Goal: Task Accomplishment & Management: Use online tool/utility

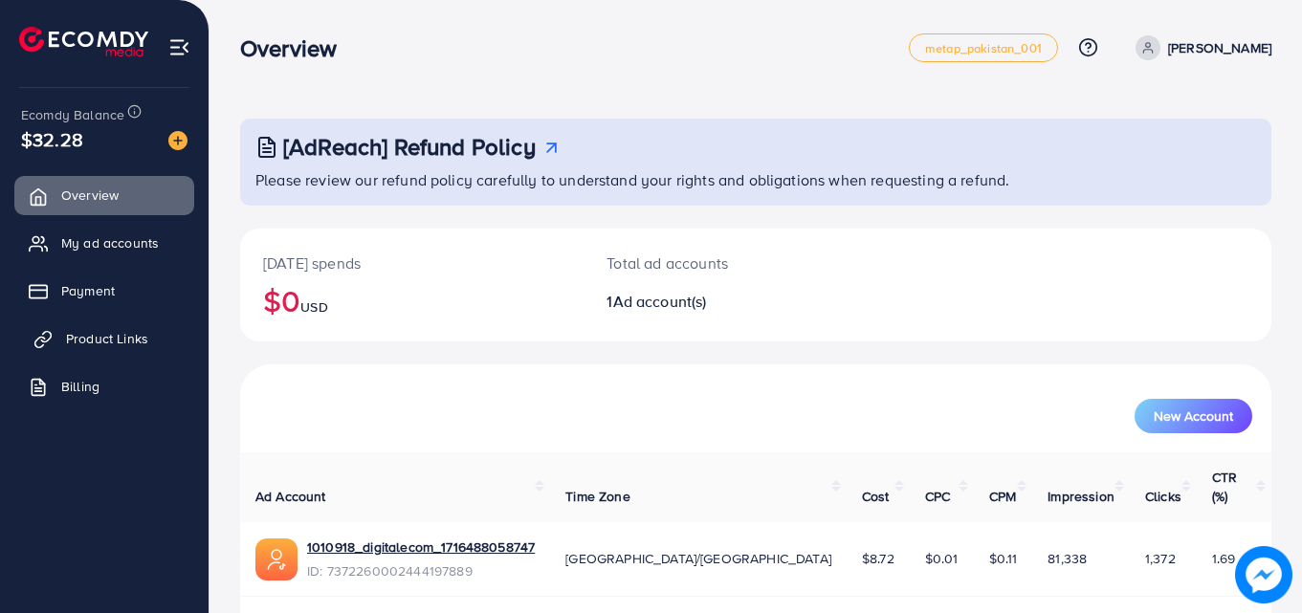
click at [84, 340] on span "Product Links" at bounding box center [107, 338] width 82 height 19
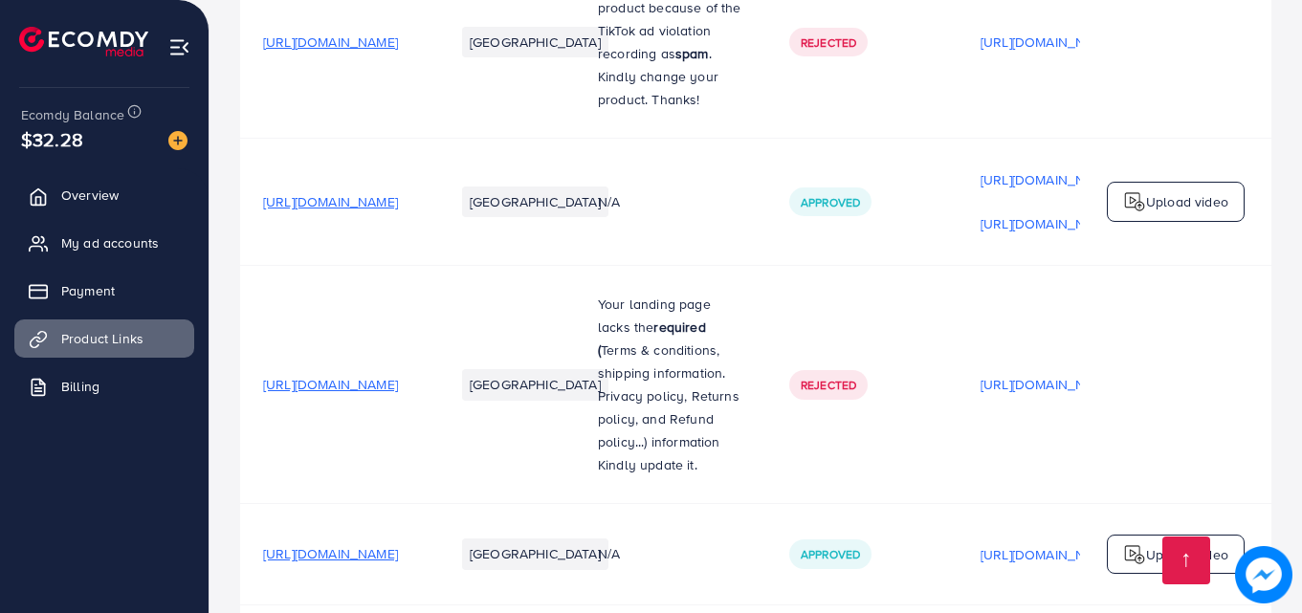
click at [432, 352] on td "https://amzilla.online/products/waterproof-wireless-powerbank" at bounding box center [335, 385] width 191 height 238
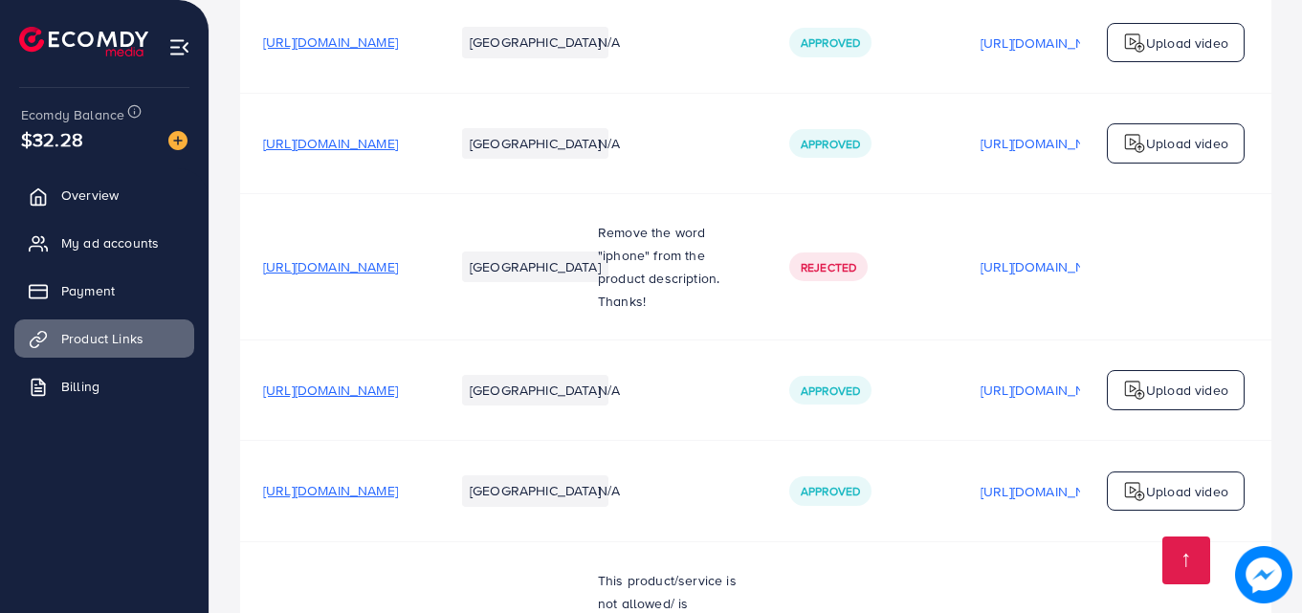
click at [432, 352] on td "https://amzilla.online/products/vgr-v-060-hair-clipper-for-men" at bounding box center [335, 391] width 191 height 100
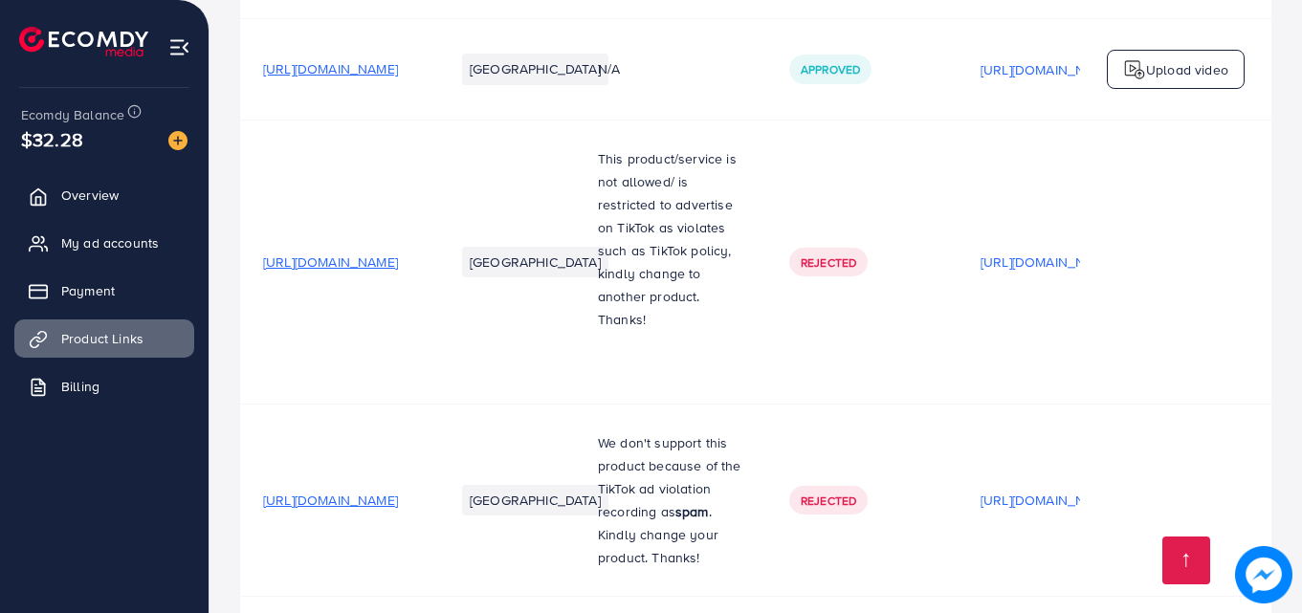
click at [432, 352] on td "https://amzilla.online/products/automated-trading-algorithm-by-amzilla-online" at bounding box center [335, 262] width 191 height 284
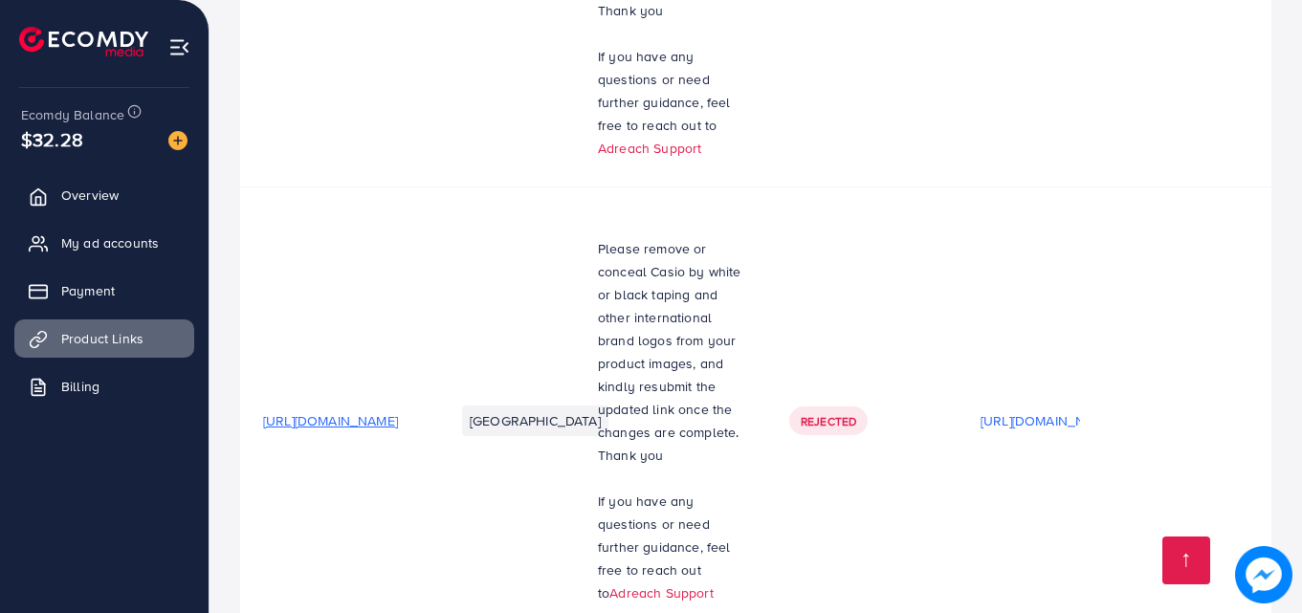
scroll to position [3026, 0]
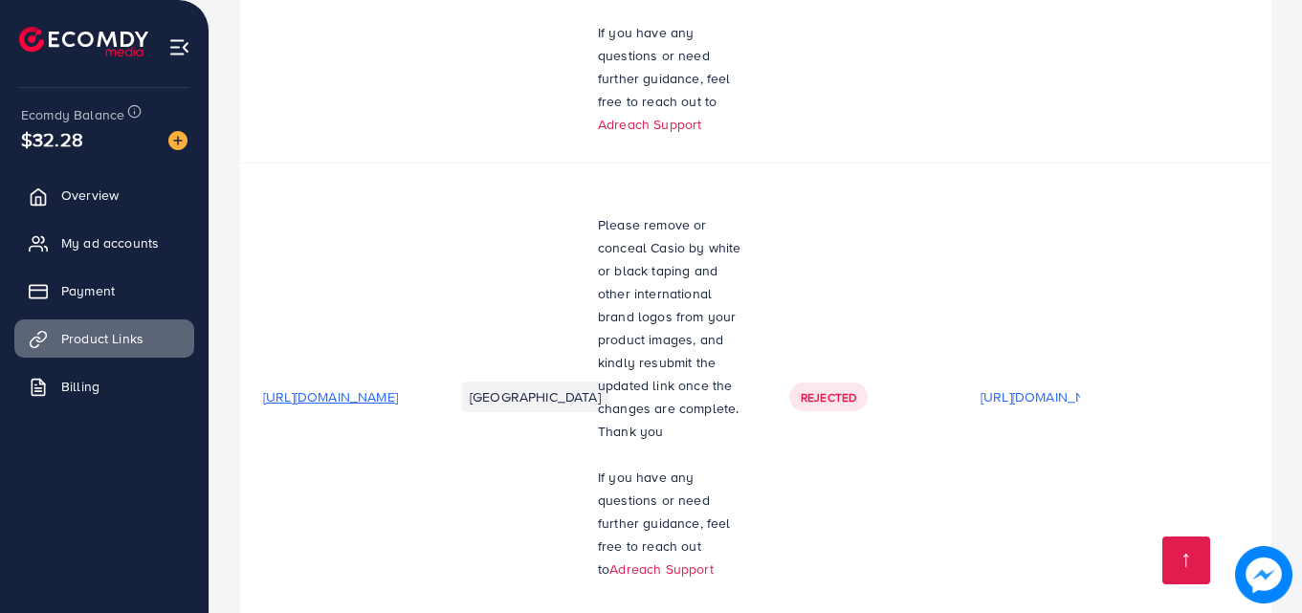
click at [432, 352] on td "https://www.wellzonepk.com/products/whole-sale-price-watches" at bounding box center [335, 397] width 191 height 468
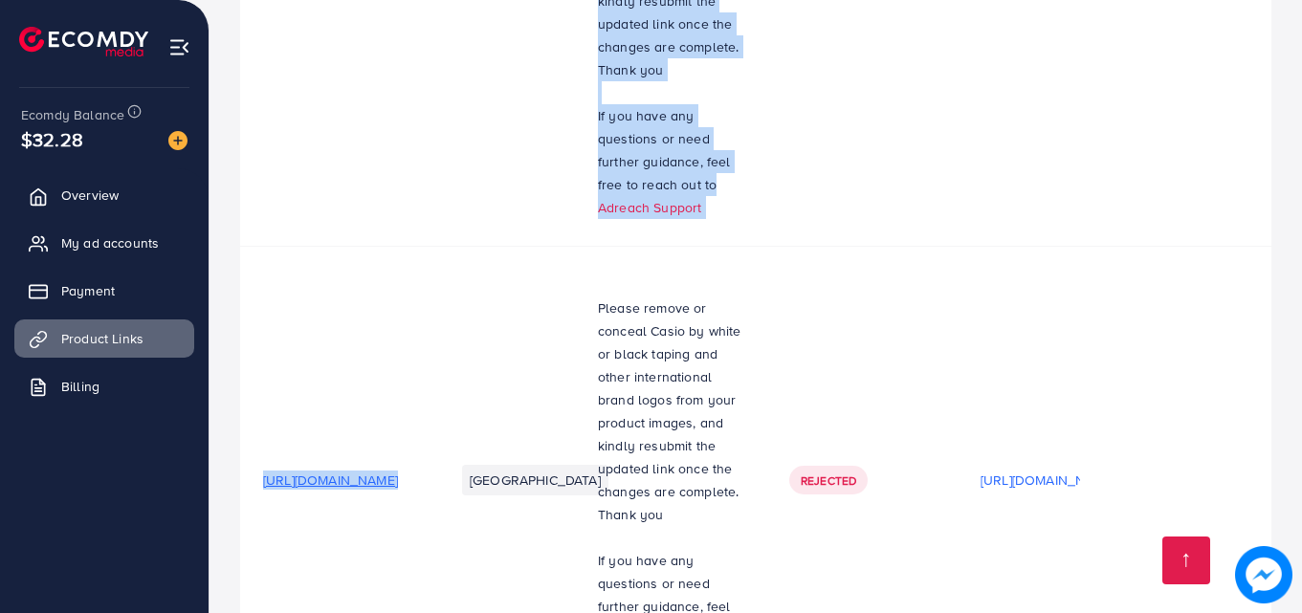
drag, startPoint x: 487, startPoint y: 352, endPoint x: 307, endPoint y: -83, distance: 471.1
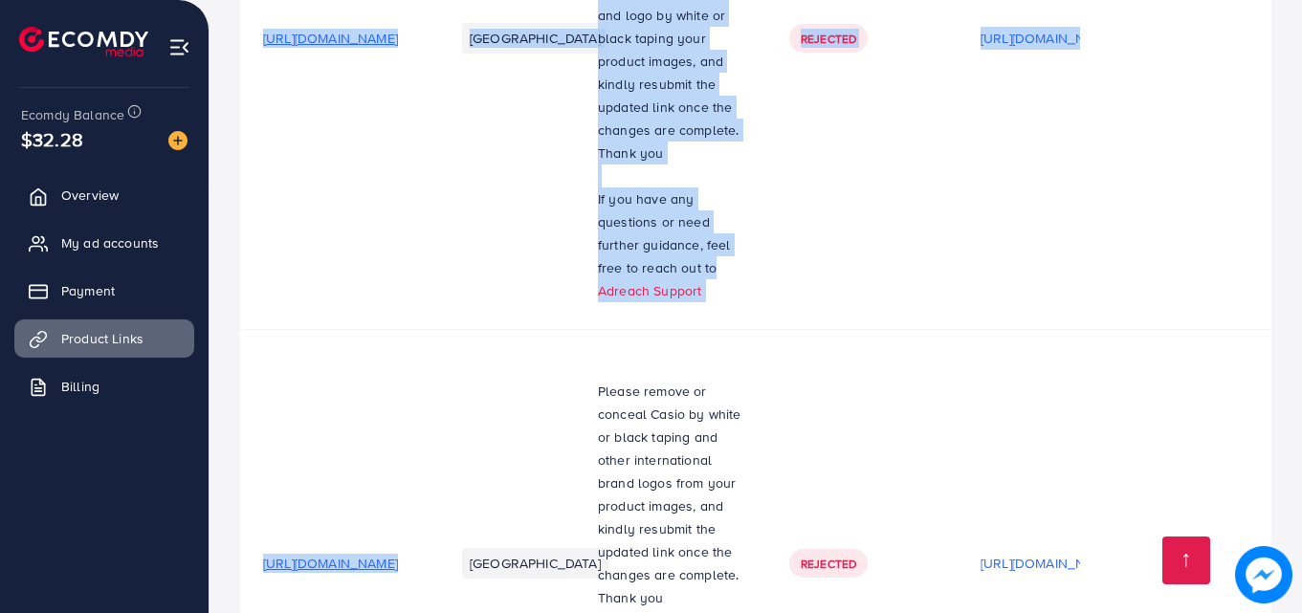
click at [317, 195] on td "https://www.wellzonepk.com/products/al-fajr-watch-360-leather-analog-digital-wa…" at bounding box center [335, 37] width 191 height 583
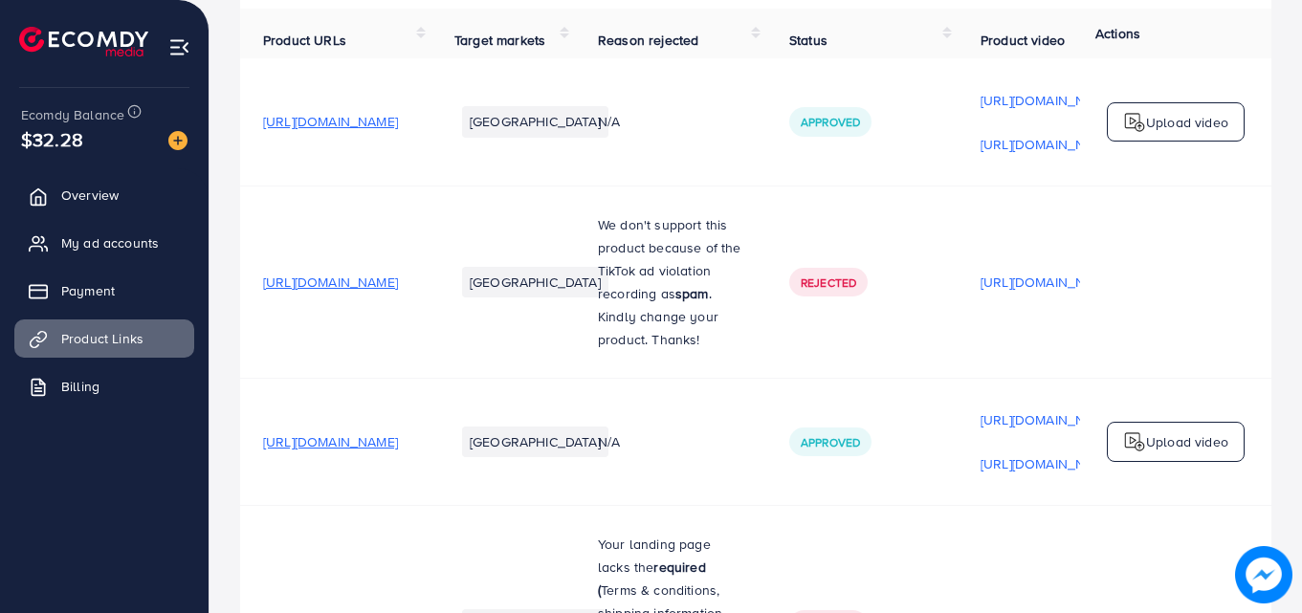
scroll to position [0, 0]
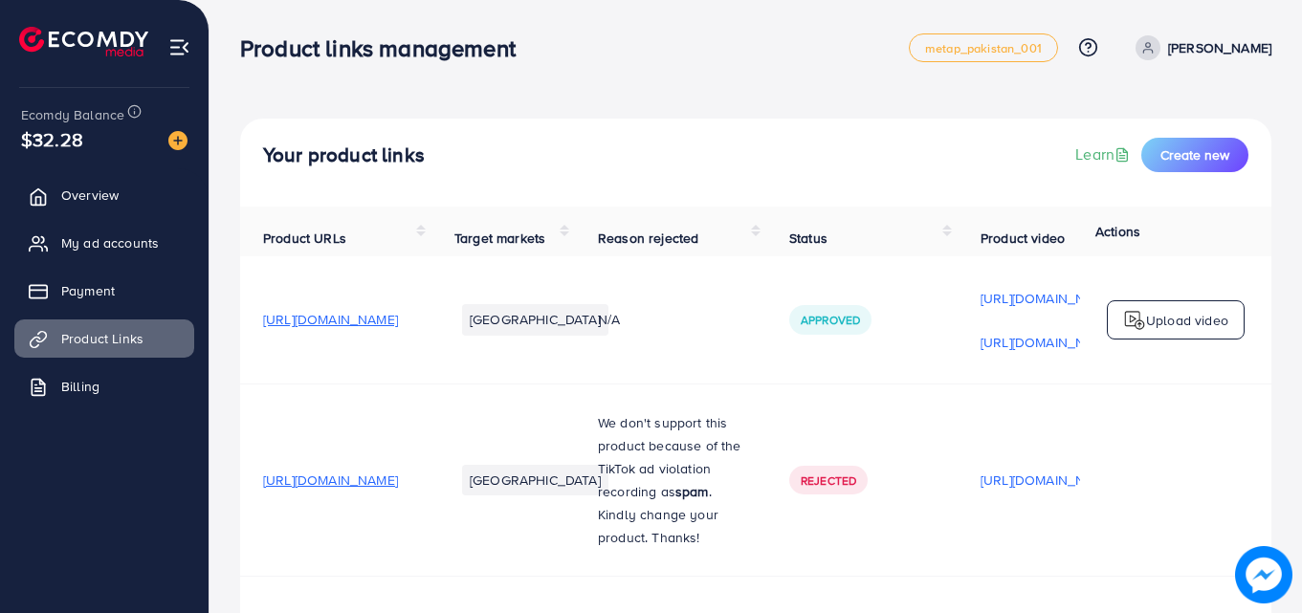
drag, startPoint x: 1304, startPoint y: 481, endPoint x: 735, endPoint y: 32, distance: 725.6
click at [735, 32] on div "Product links management metap_pakistan_001 Help Center Contact Support Plans a…" at bounding box center [756, 48] width 1032 height 54
